Goal: Task Accomplishment & Management: Use online tool/utility

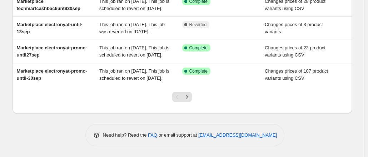
scroll to position [274, 0]
click at [189, 99] on icon "Next" at bounding box center [186, 96] width 7 height 7
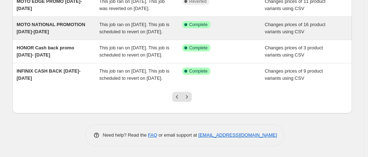
scroll to position [263, 0]
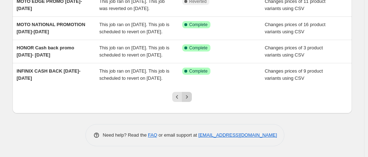
click at [190, 100] on icon "Next" at bounding box center [186, 96] width 7 height 7
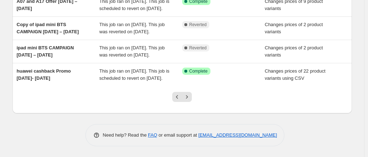
scroll to position [236, 0]
click at [188, 100] on icon "Next" at bounding box center [186, 96] width 7 height 7
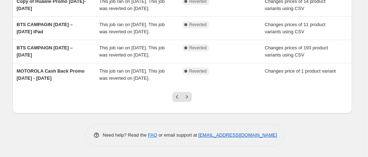
scroll to position [238, 0]
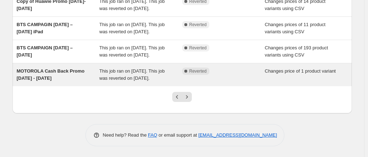
click at [64, 81] on span "MOTOROLA Cash Back Promo [DATE] - [DATE]" at bounding box center [51, 74] width 68 height 13
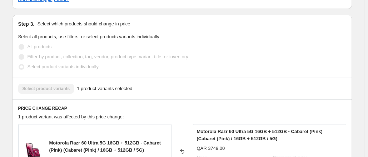
scroll to position [246, 0]
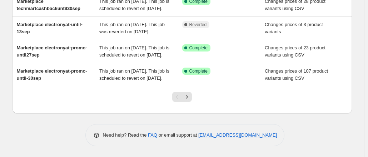
scroll to position [274, 0]
click at [190, 100] on icon "Next" at bounding box center [186, 96] width 7 height 7
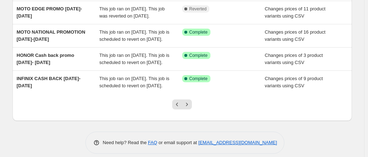
scroll to position [281, 0]
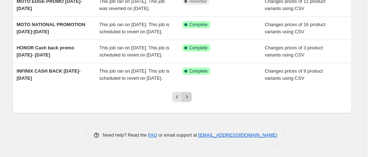
click at [191, 98] on icon "Next" at bounding box center [186, 96] width 7 height 7
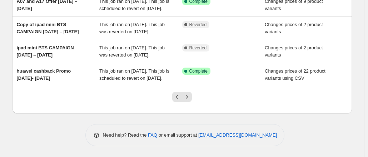
scroll to position [274, 0]
click at [191, 97] on icon "Next" at bounding box center [186, 96] width 7 height 7
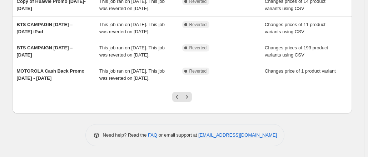
scroll to position [253, 0]
click at [190, 100] on icon "Next" at bounding box center [186, 96] width 7 height 7
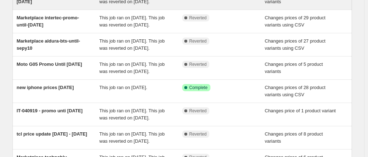
scroll to position [103, 0]
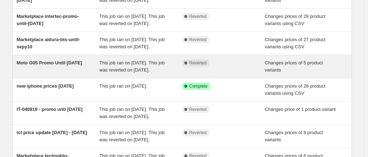
click at [73, 74] on div "Moto G05 Promo Until [DATE]" at bounding box center [58, 66] width 83 height 14
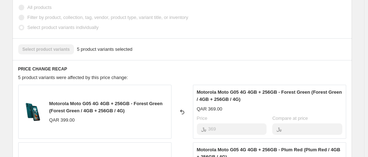
scroll to position [265, 0]
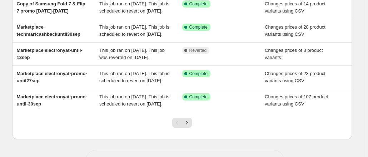
scroll to position [274, 0]
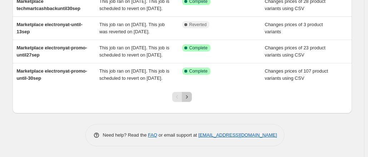
click at [188, 96] on icon "Next" at bounding box center [186, 96] width 7 height 7
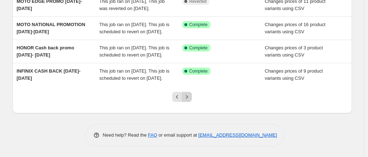
scroll to position [274, 0]
click at [187, 100] on icon "Next" at bounding box center [186, 96] width 7 height 7
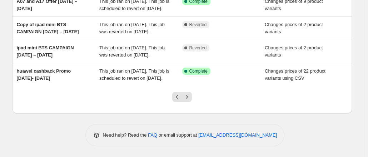
scroll to position [244, 0]
click at [188, 100] on icon "Next" at bounding box center [186, 96] width 7 height 7
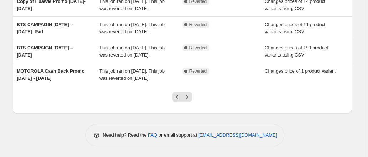
scroll to position [247, 0]
click at [190, 100] on icon "Next" at bounding box center [186, 96] width 7 height 7
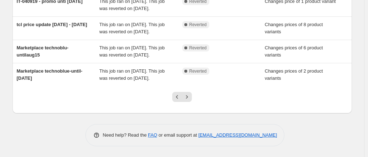
scroll to position [274, 0]
click at [188, 97] on icon "Next" at bounding box center [187, 96] width 2 height 3
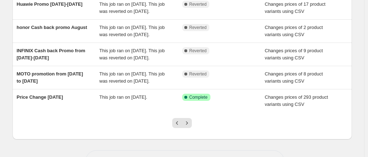
scroll to position [186, 0]
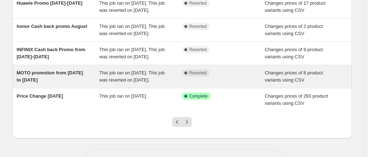
drag, startPoint x: 57, startPoint y: 128, endPoint x: 34, endPoint y: 125, distance: 23.8
click at [34, 84] on div "MOTO promotion from [DATE] to [DATE]" at bounding box center [58, 76] width 83 height 14
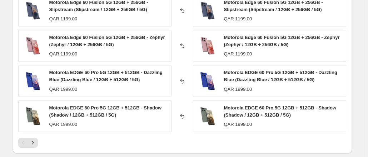
scroll to position [451, 0]
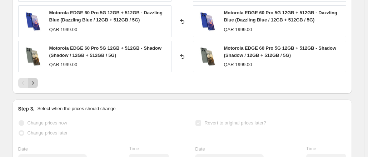
click at [33, 79] on icon "Next" at bounding box center [32, 82] width 7 height 7
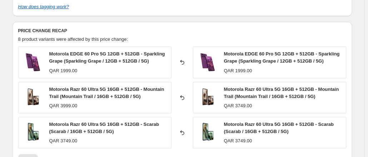
scroll to position [306, 0]
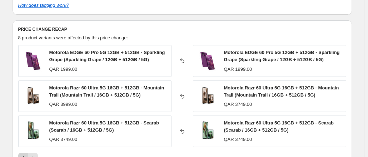
click at [23, 154] on icon "Previous" at bounding box center [23, 157] width 7 height 7
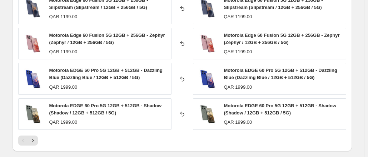
scroll to position [394, 0]
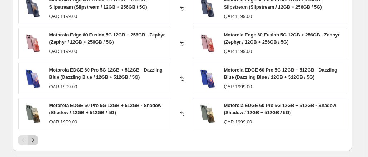
click at [34, 137] on icon "Next" at bounding box center [32, 140] width 7 height 7
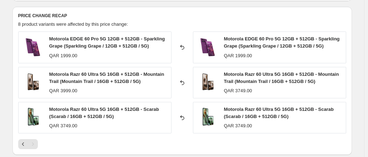
scroll to position [319, 0]
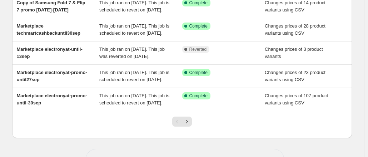
scroll to position [274, 0]
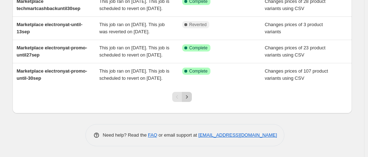
click at [188, 96] on icon "Next" at bounding box center [186, 96] width 7 height 7
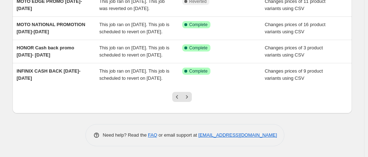
scroll to position [281, 0]
click at [190, 98] on icon "Next" at bounding box center [186, 96] width 7 height 7
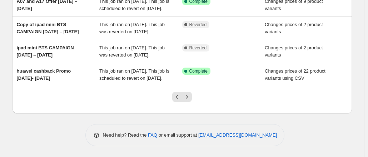
scroll to position [274, 0]
